Goal: Task Accomplishment & Management: Use online tool/utility

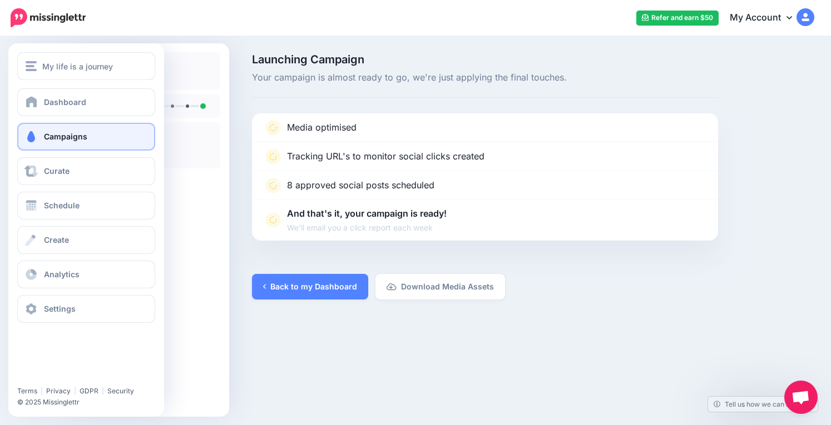
click at [64, 136] on span "Campaigns" at bounding box center [65, 136] width 43 height 9
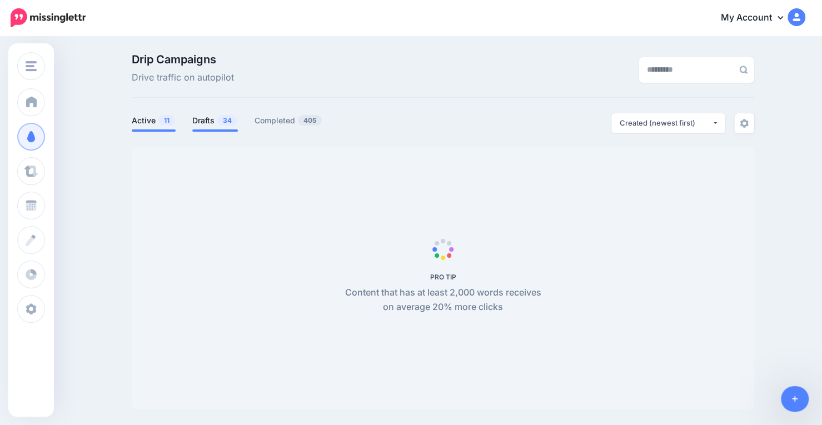
click at [212, 121] on link "Drafts 34" at bounding box center [215, 120] width 46 height 13
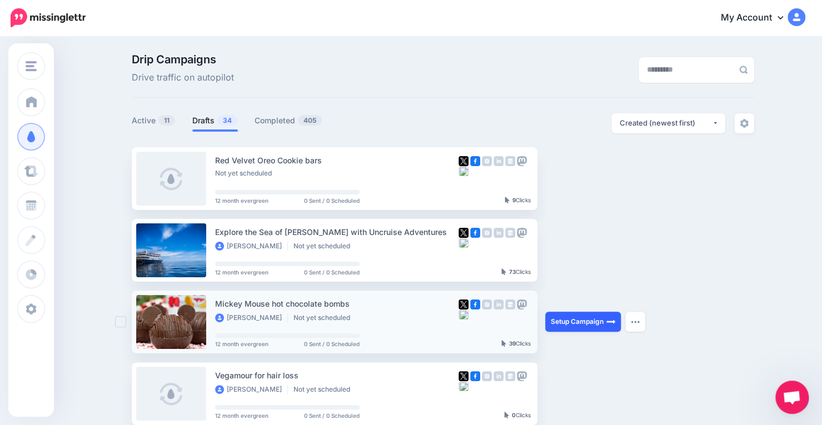
click at [585, 325] on link "Setup Campaign" at bounding box center [583, 322] width 76 height 20
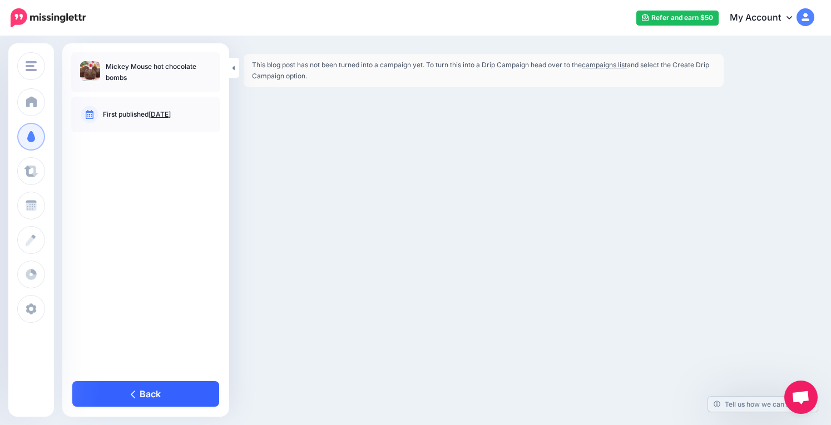
click at [146, 399] on link "Back" at bounding box center [145, 394] width 147 height 26
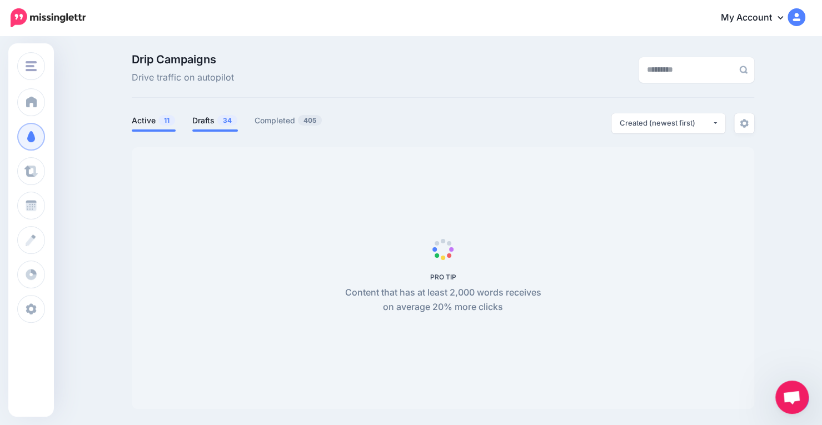
click at [201, 119] on link "Drafts 34" at bounding box center [215, 120] width 46 height 13
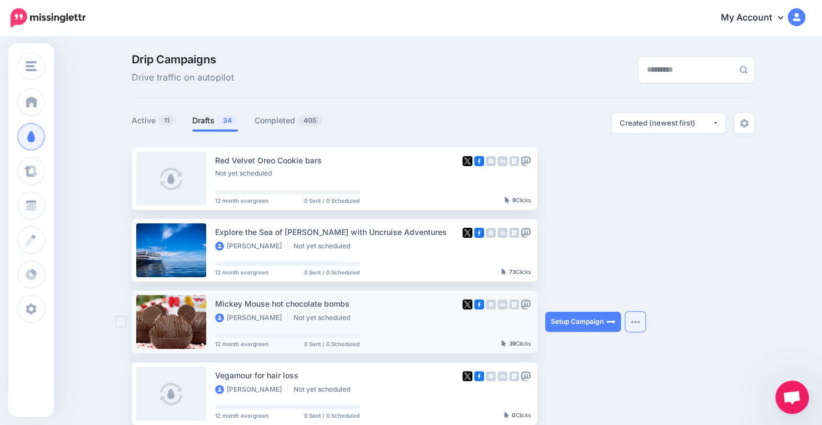
click at [638, 327] on button "button" at bounding box center [635, 322] width 20 height 20
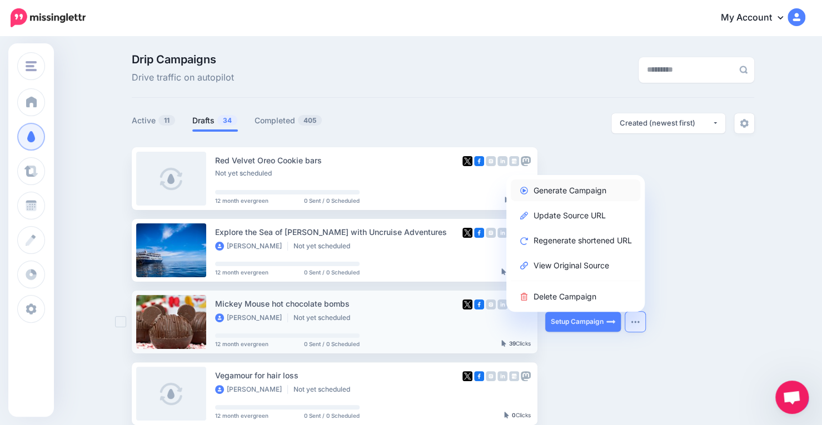
click at [575, 188] on link "Generate Campaign" at bounding box center [576, 191] width 130 height 22
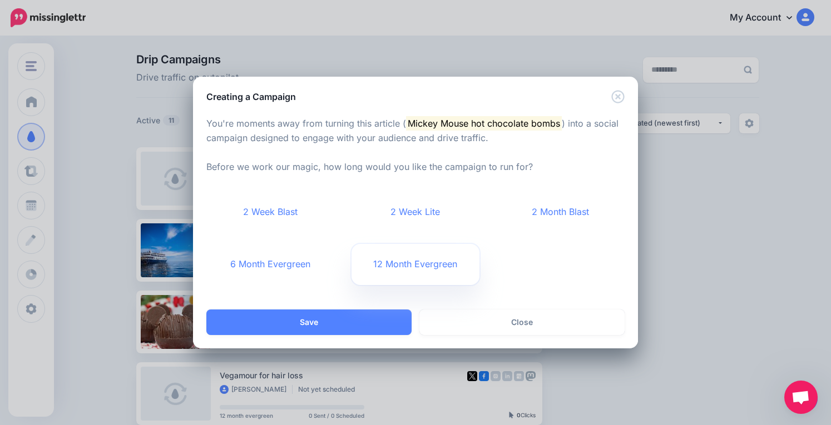
click at [393, 264] on link "12 Month Evergreen" at bounding box center [415, 264] width 128 height 41
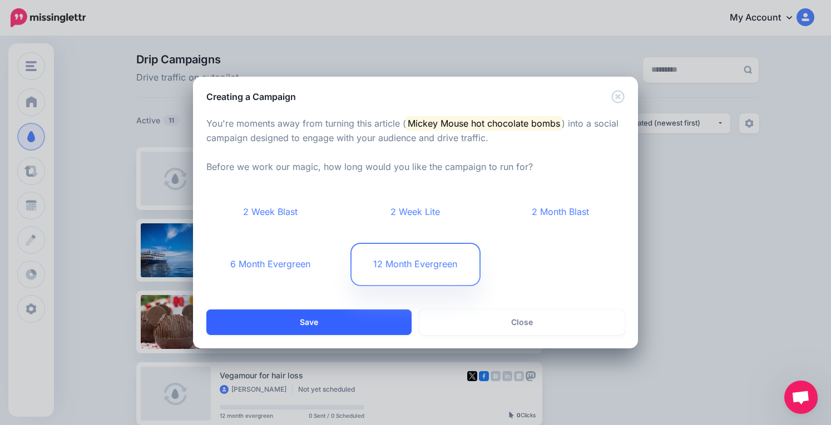
click at [319, 316] on button "Save" at bounding box center [308, 323] width 205 height 26
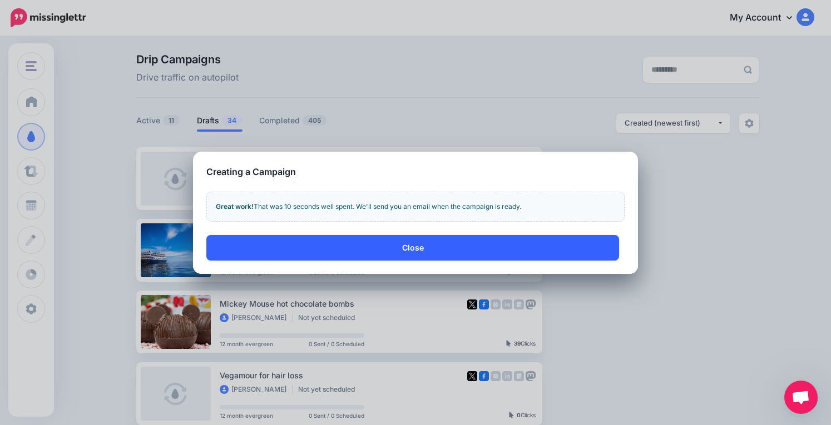
click at [405, 254] on button "Close" at bounding box center [412, 248] width 413 height 26
